Goal: Task Accomplishment & Management: Use online tool/utility

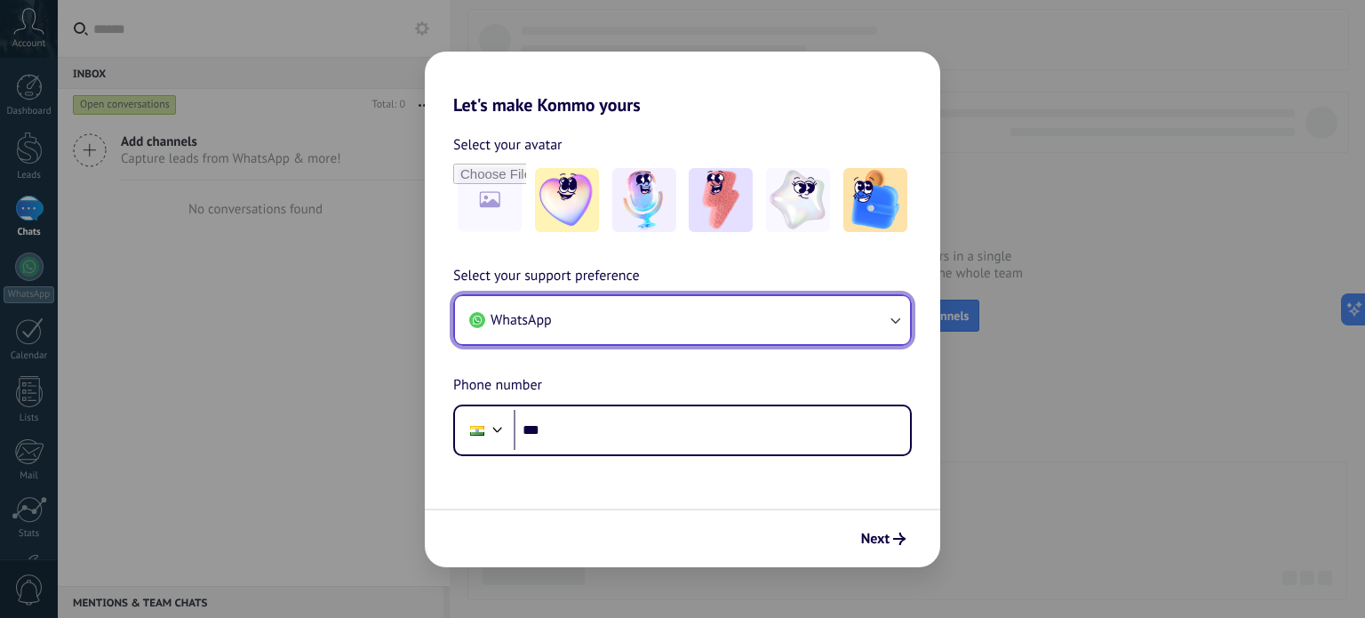
click at [790, 307] on button "WhatsApp" at bounding box center [682, 320] width 455 height 48
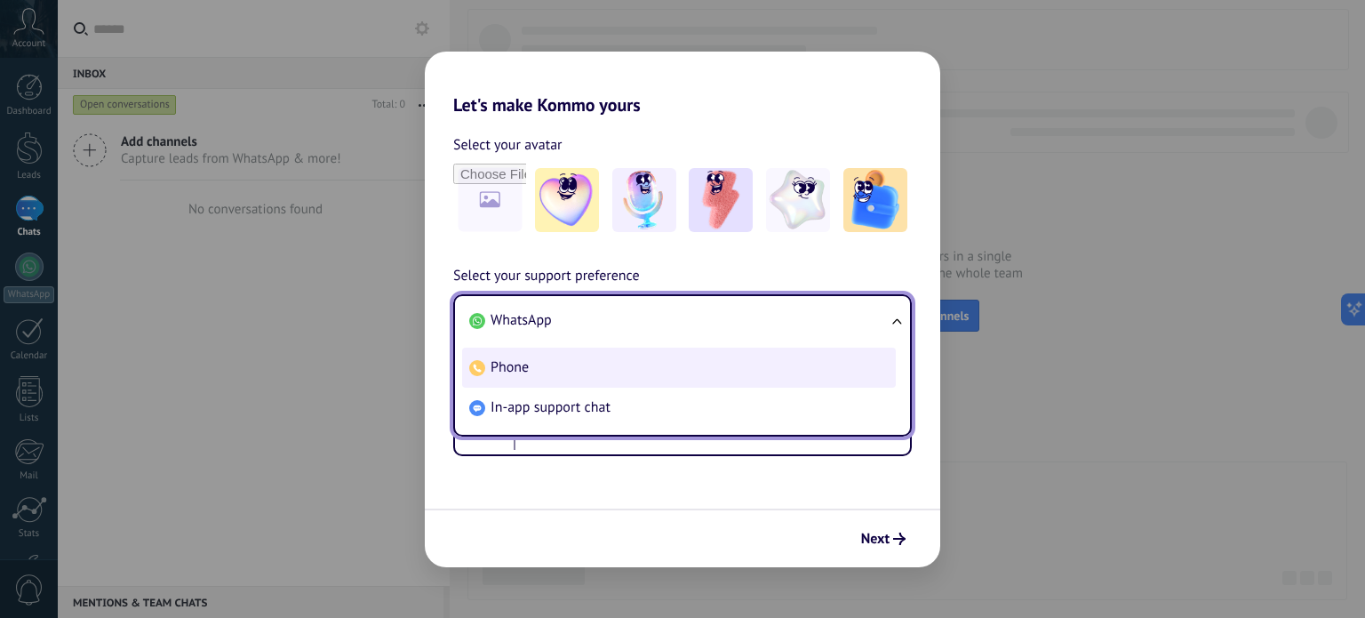
click at [679, 368] on li "Phone" at bounding box center [679, 367] width 434 height 40
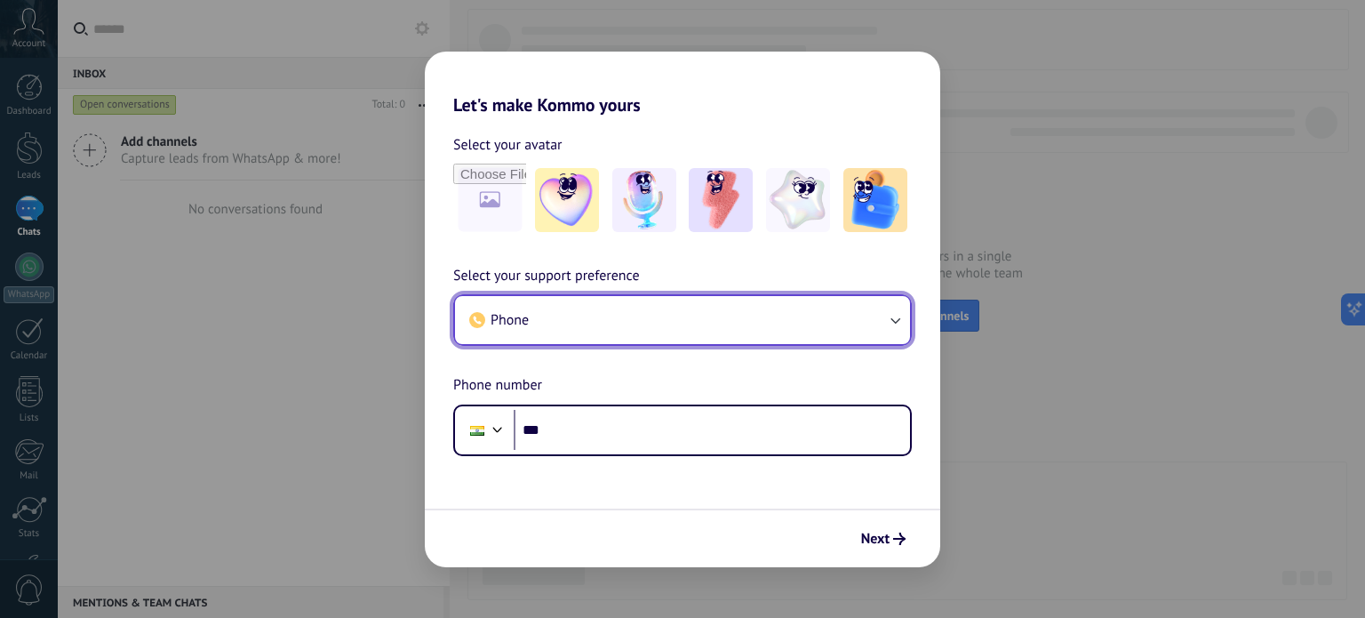
click at [761, 296] on button "Phone" at bounding box center [682, 320] width 455 height 48
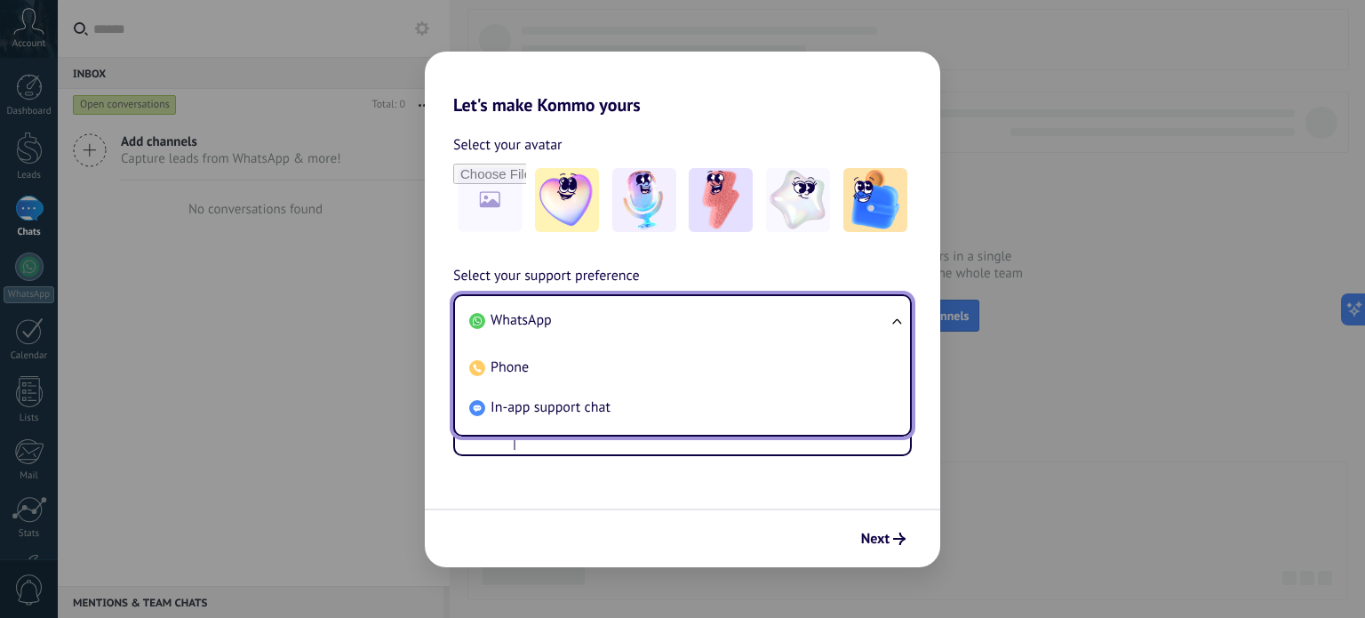
drag, startPoint x: 626, startPoint y: 403, endPoint x: 639, endPoint y: 407, distance: 13.2
click at [637, 407] on li "In-app support chat" at bounding box center [679, 407] width 434 height 40
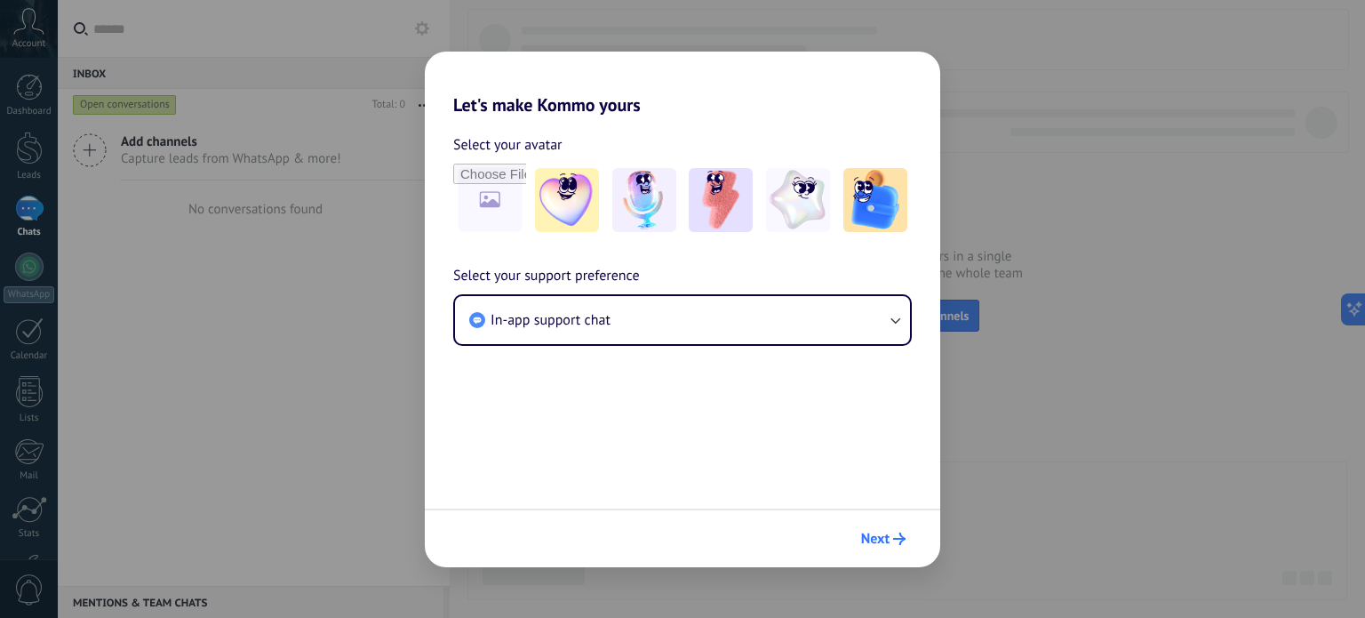
click at [891, 539] on span "Next" at bounding box center [883, 538] width 44 height 12
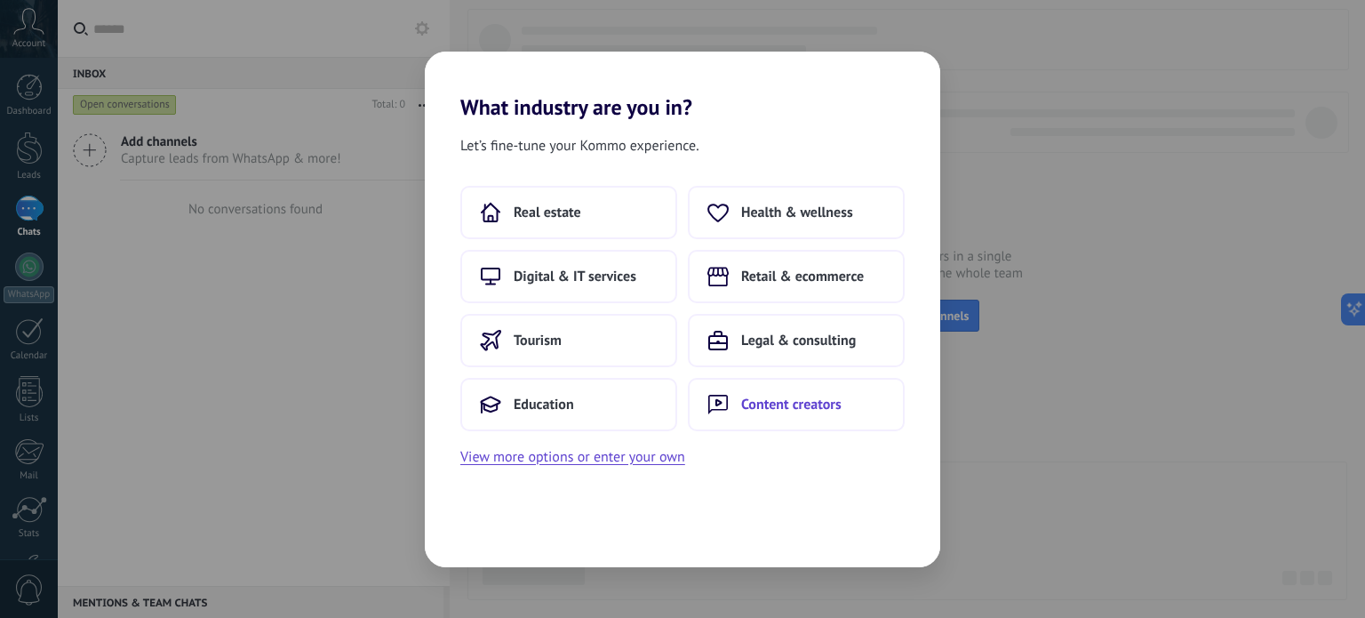
click at [825, 403] on span "Content creators" at bounding box center [791, 404] width 100 height 18
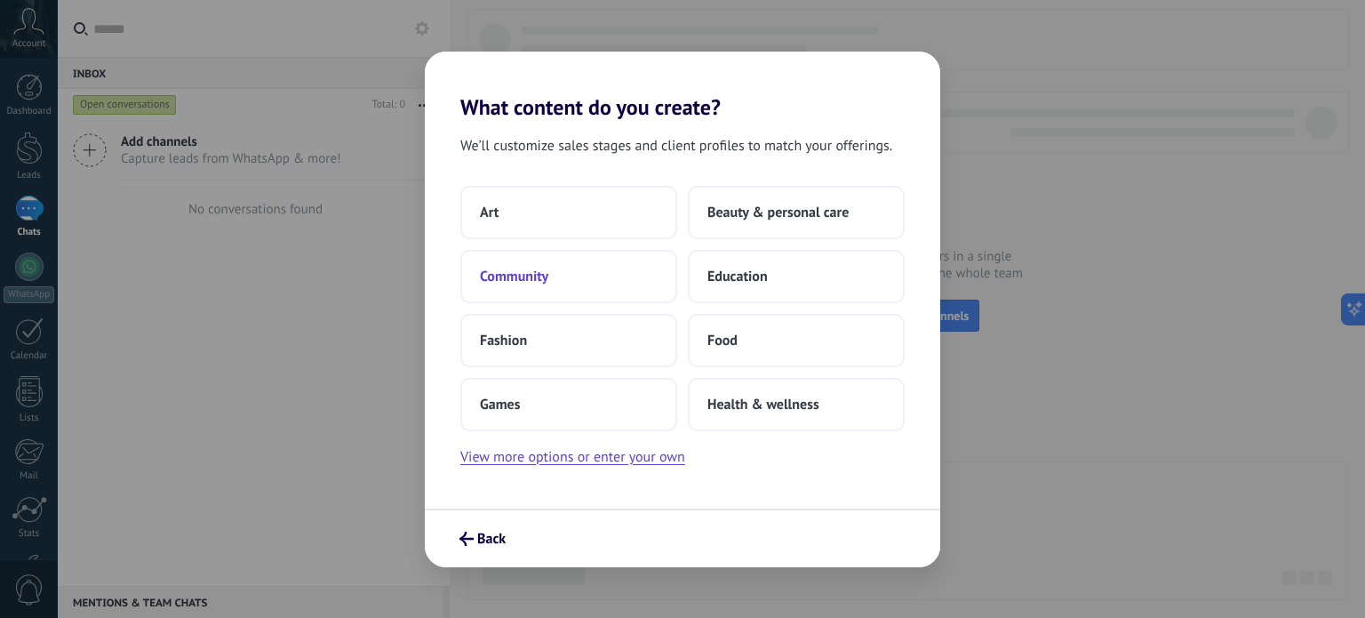
click at [587, 278] on button "Community" at bounding box center [568, 276] width 217 height 53
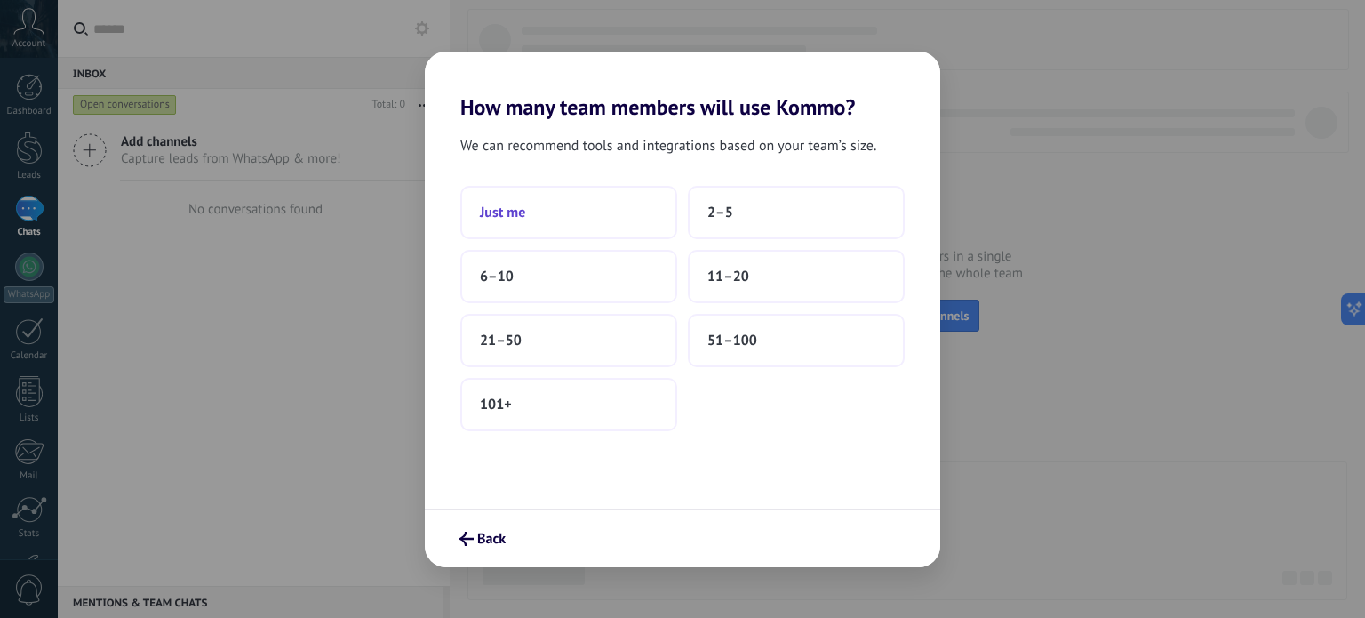
click at [633, 223] on button "Just me" at bounding box center [568, 212] width 217 height 53
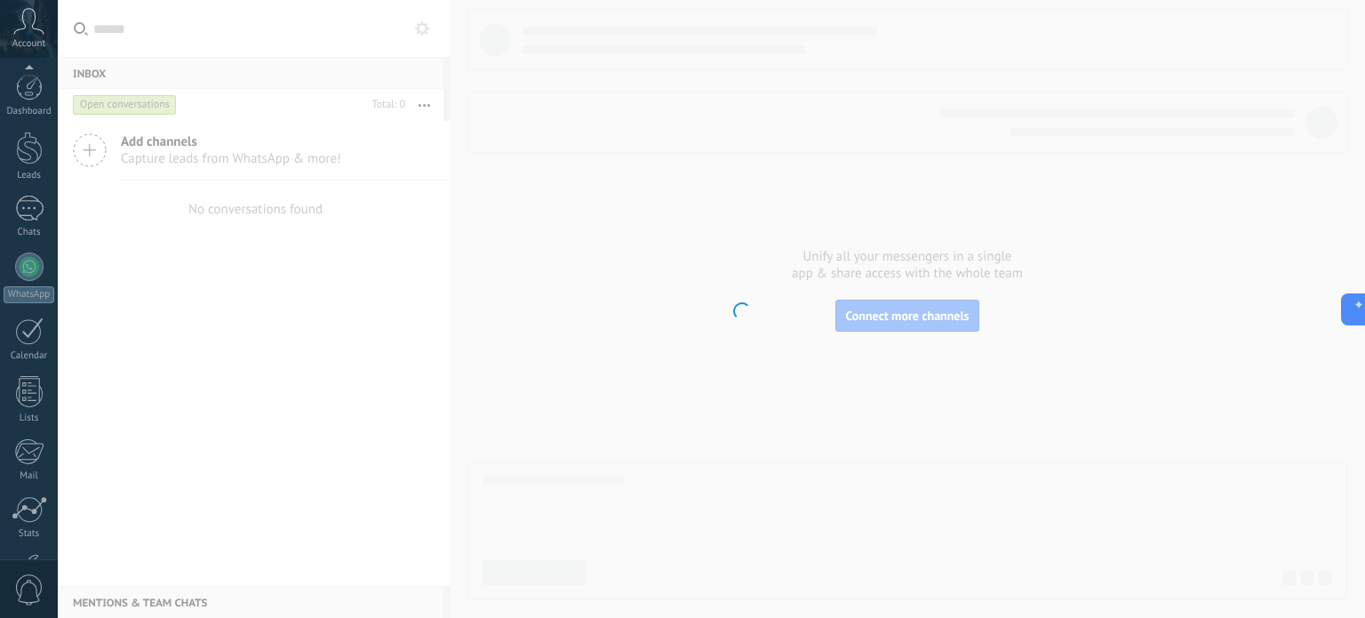
scroll to position [121, 0]
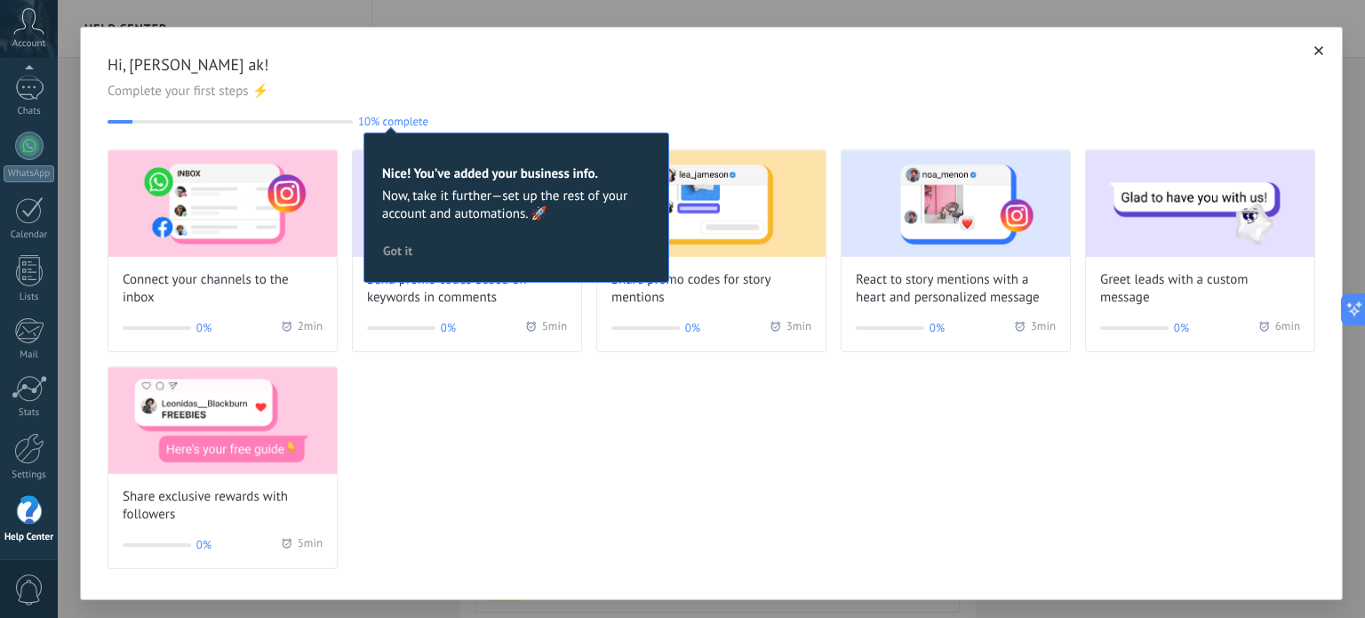
click at [563, 81] on div "Hi, [PERSON_NAME] ak! Complete your first steps ⚡ 10% complete 10 Nice! You’ve …" at bounding box center [712, 91] width 1208 height 74
click at [395, 245] on span "Got it" at bounding box center [397, 250] width 29 height 12
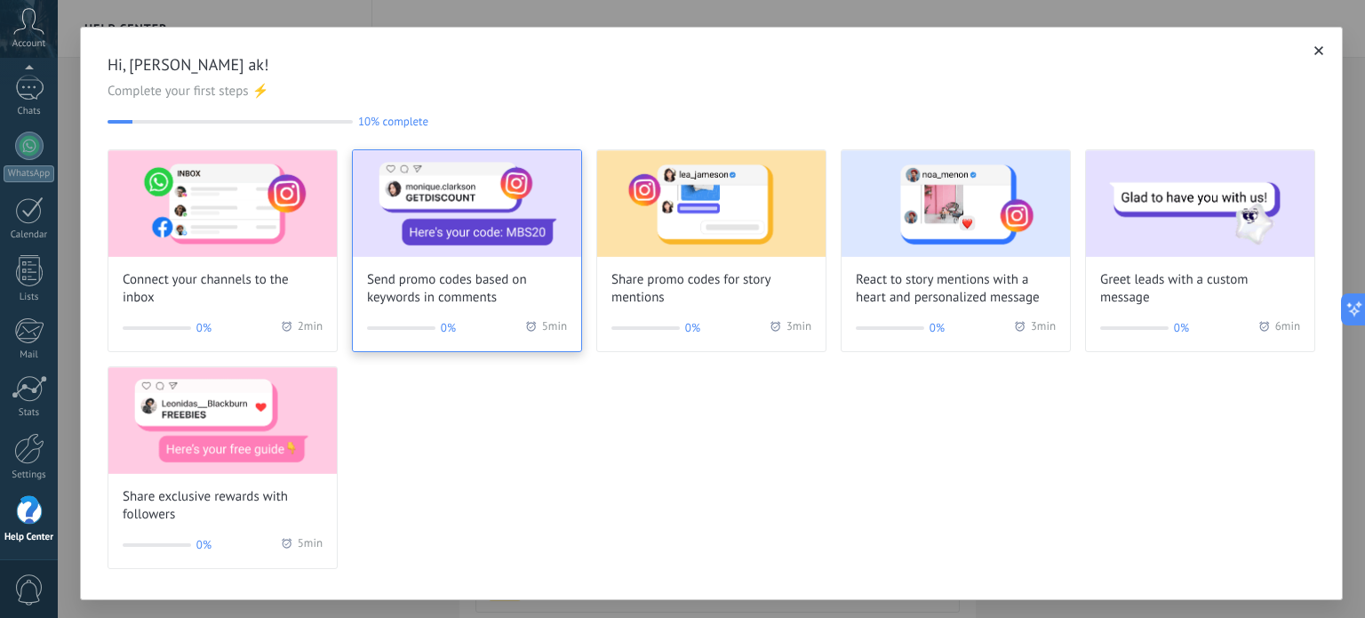
click at [451, 250] on img at bounding box center [467, 203] width 228 height 107
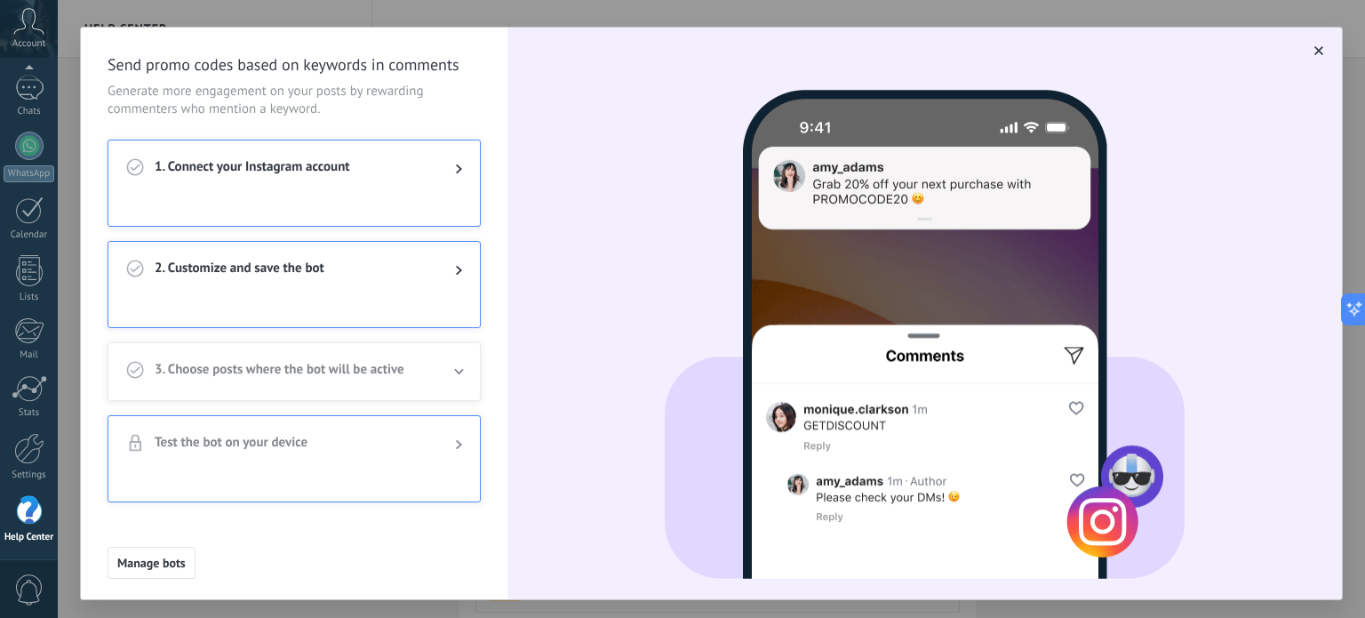
click at [377, 191] on div "1. Connect your Instagram account" at bounding box center [293, 168] width 371 height 57
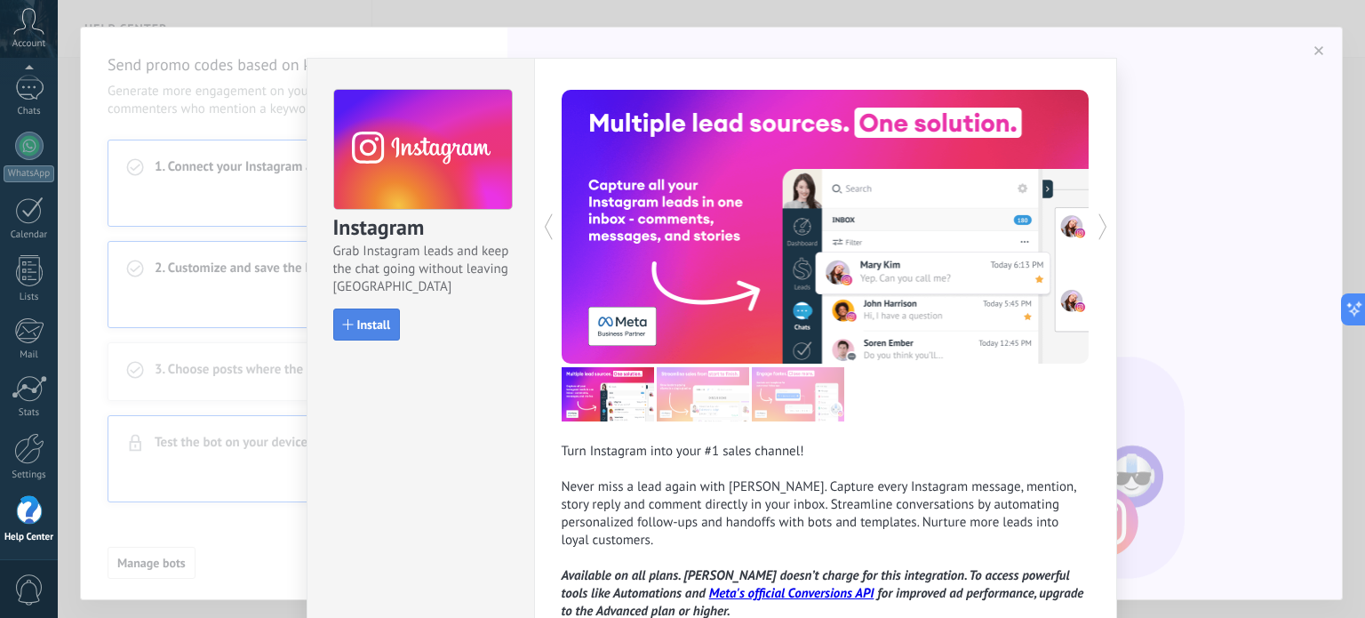
click at [348, 333] on button "Install" at bounding box center [367, 324] width 68 height 32
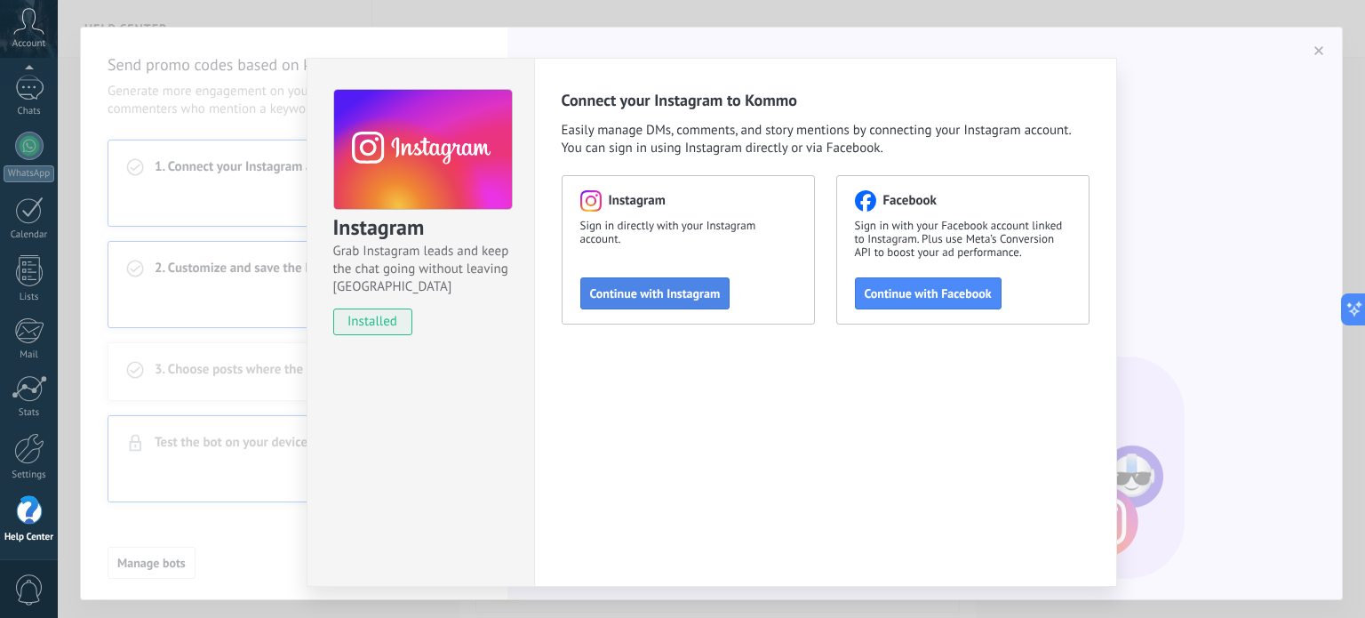
click at [697, 298] on span "Continue with Instagram" at bounding box center [655, 293] width 131 height 12
click at [683, 287] on span "Continue with Instagram" at bounding box center [655, 293] width 131 height 12
